Goal: Find specific page/section: Find specific page/section

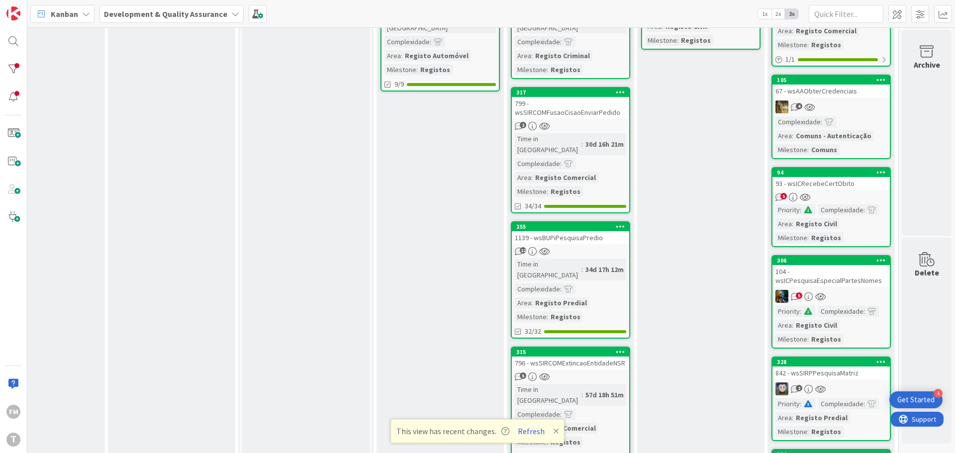
scroll to position [199, 195]
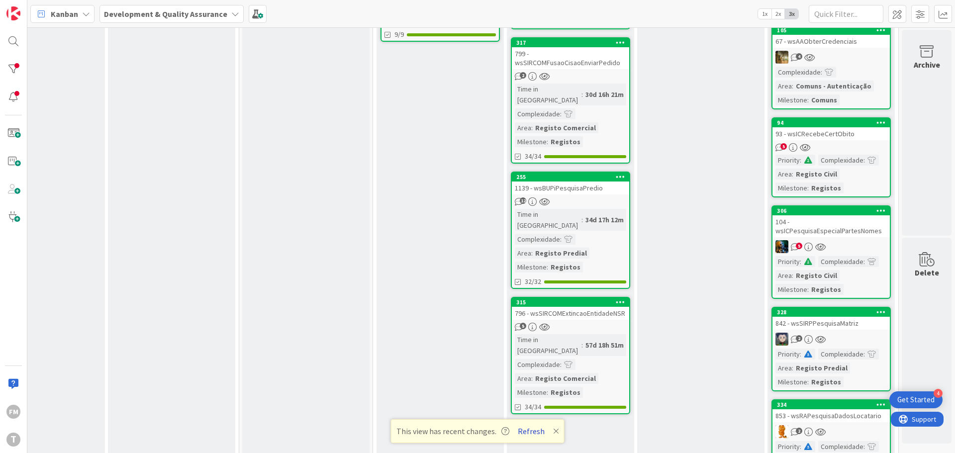
click at [525, 429] on button "Refresh" at bounding box center [532, 431] width 34 height 13
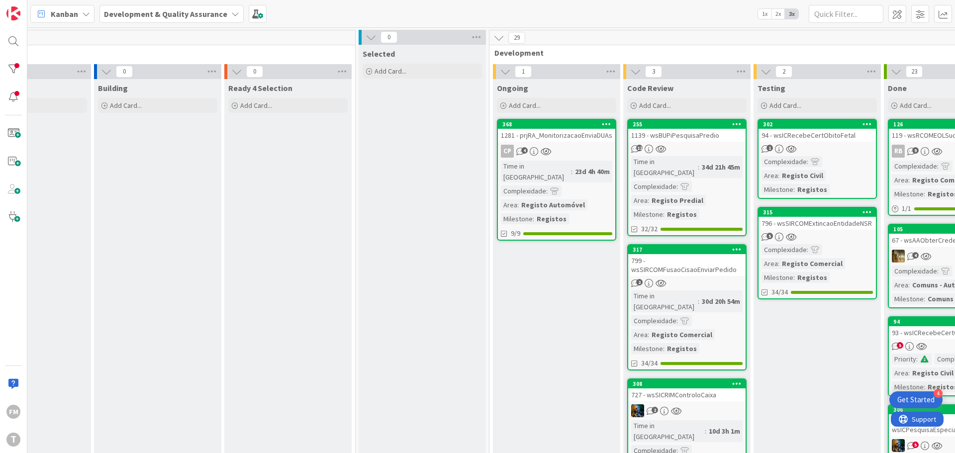
scroll to position [100, 71]
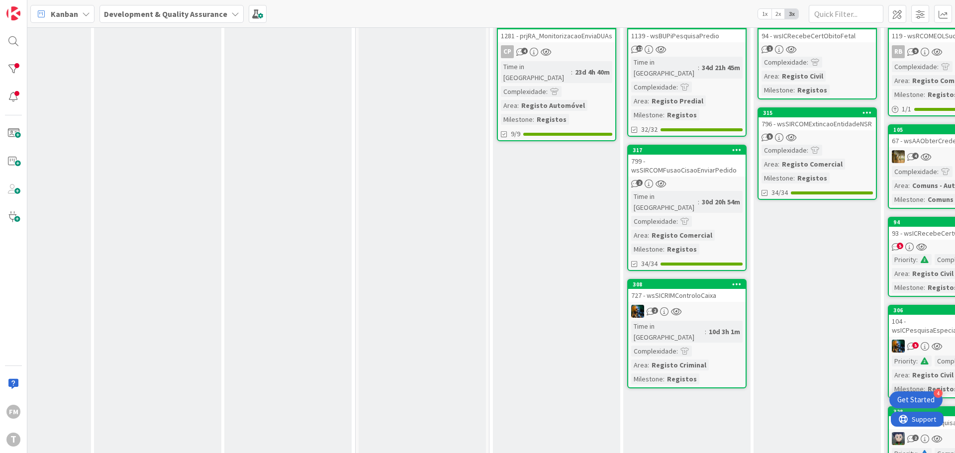
click at [697, 289] on div "727 - wsSICRIMControloCaixa" at bounding box center [687, 295] width 117 height 13
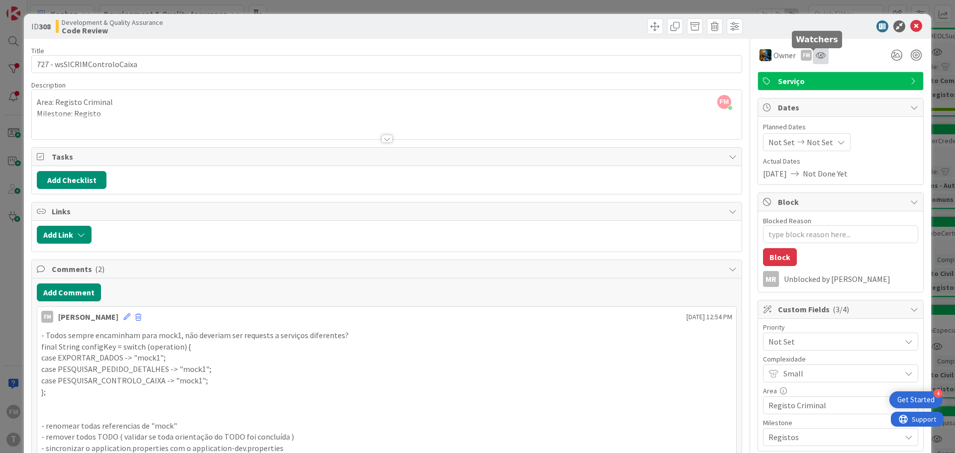
click at [816, 56] on icon at bounding box center [821, 55] width 10 height 8
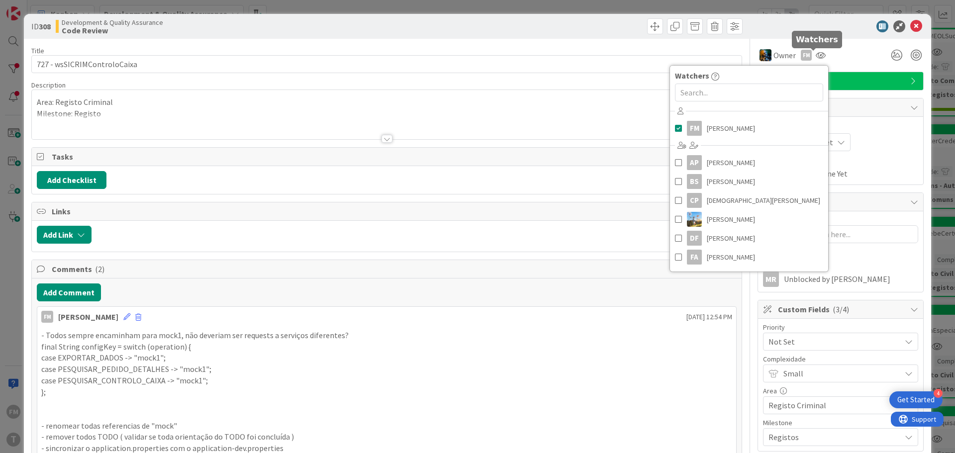
type textarea "x"
click at [751, 93] on input "text" at bounding box center [749, 93] width 148 height 18
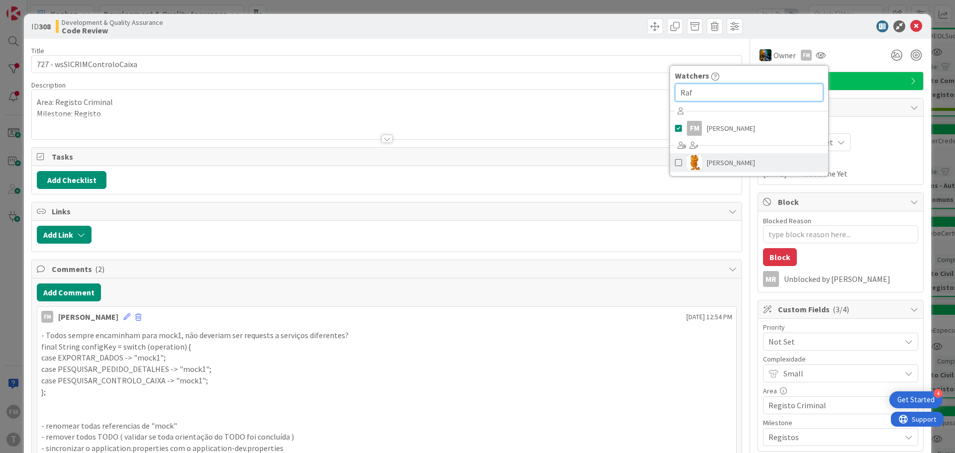
type input "Raf"
click at [726, 160] on span "Rafael Lima" at bounding box center [731, 162] width 48 height 15
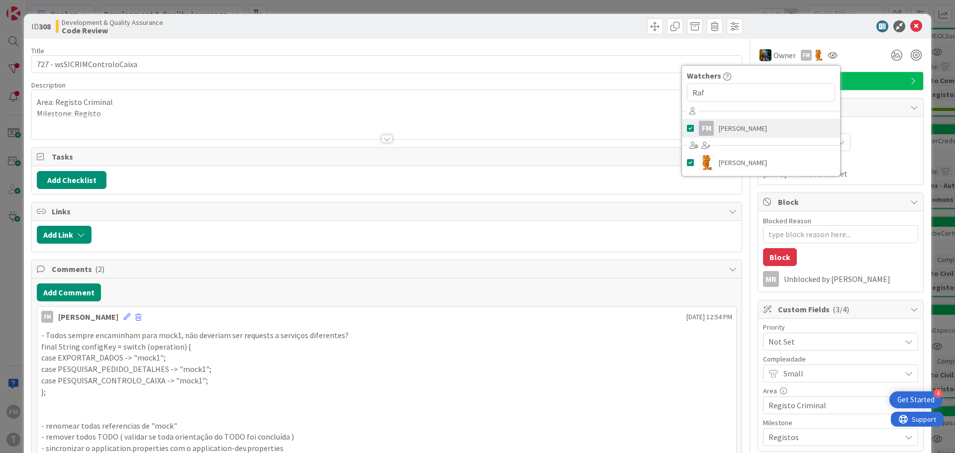
click at [687, 128] on span at bounding box center [690, 128] width 7 height 15
click at [822, 33] on div "ID 308 Development & Quality Assurance Code Review" at bounding box center [478, 26] width 908 height 25
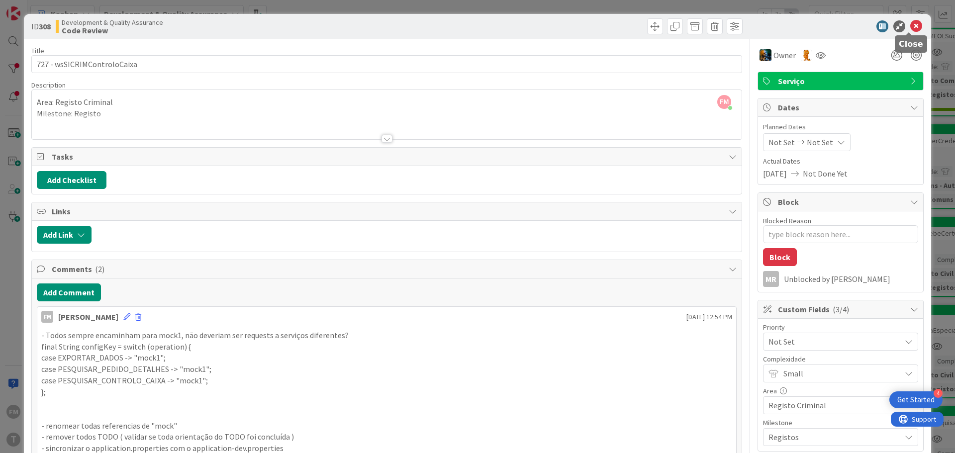
click at [912, 26] on icon at bounding box center [917, 26] width 12 height 12
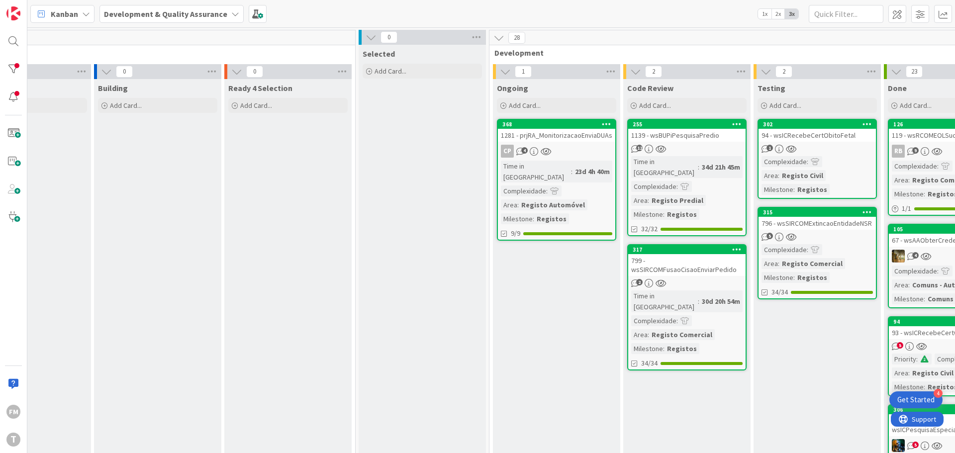
scroll to position [0, 195]
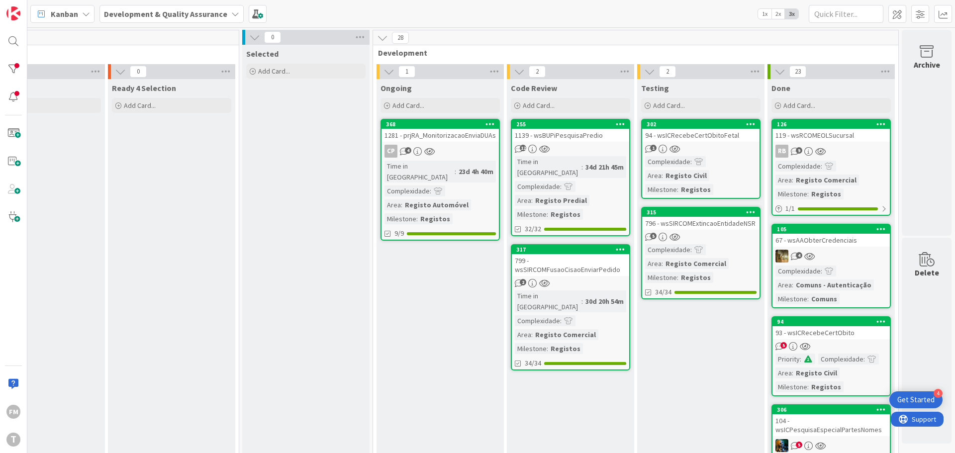
click at [580, 145] on div "12" at bounding box center [570, 149] width 117 height 8
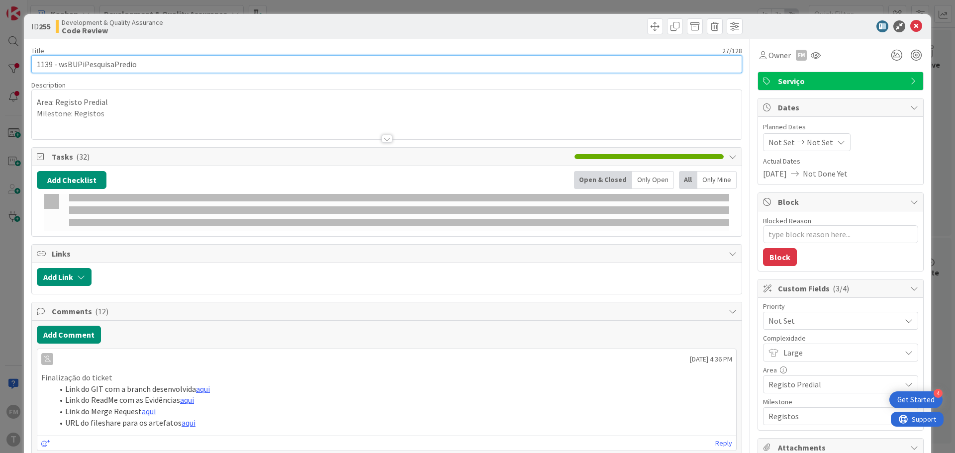
click at [93, 69] on input "1139 - wsBUPiPesquisaPredio" at bounding box center [386, 64] width 711 height 18
type textarea "x"
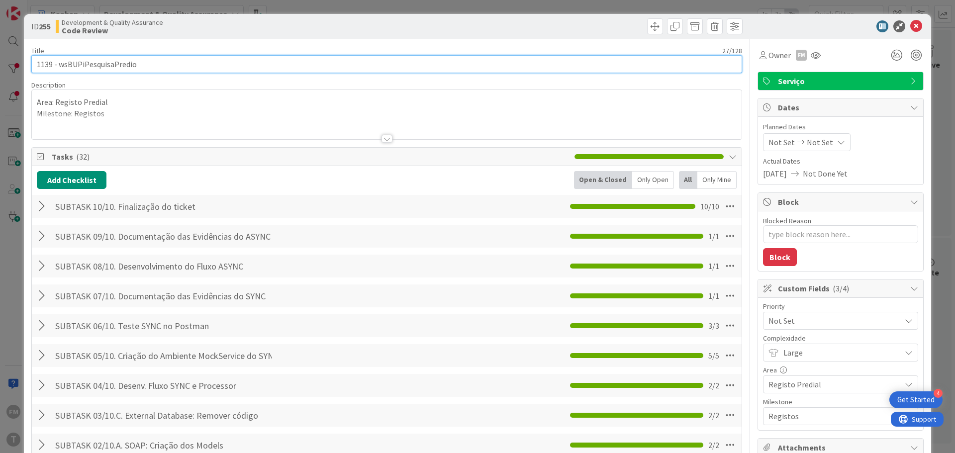
click at [93, 69] on input "1139 - wsBUPiPesquisaPredio" at bounding box center [386, 64] width 711 height 18
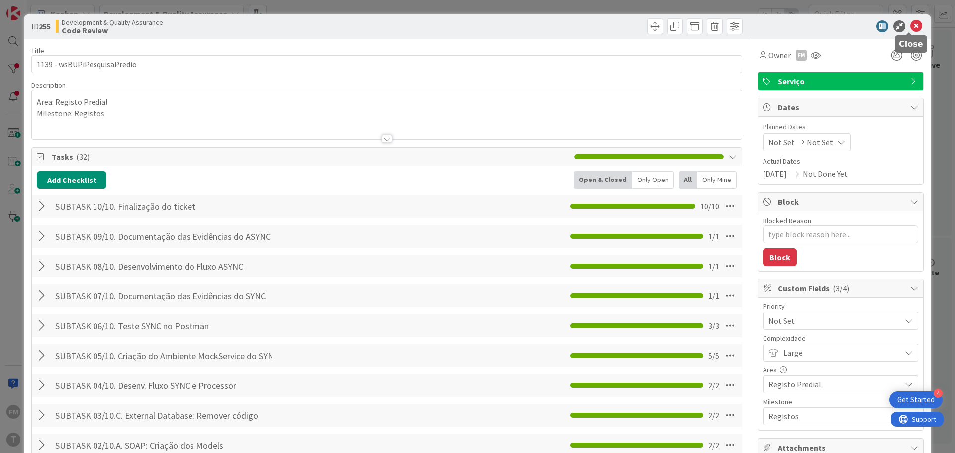
click at [911, 26] on icon at bounding box center [917, 26] width 12 height 12
